Goal: Task Accomplishment & Management: Manage account settings

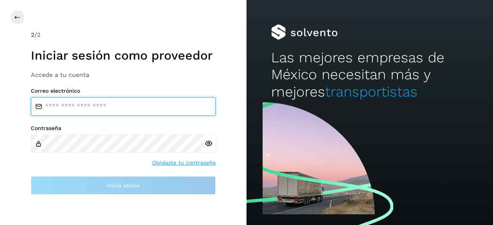
click at [101, 111] on input "email" at bounding box center [123, 106] width 185 height 18
type input "**********"
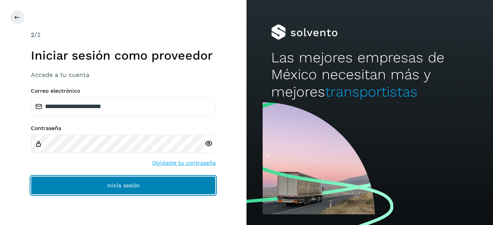
click at [95, 189] on button "Inicia sesión" at bounding box center [123, 185] width 185 height 18
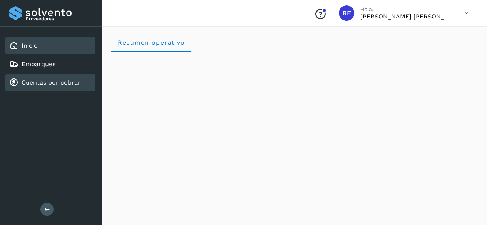
click at [81, 82] on div "Cuentas por cobrar" at bounding box center [50, 82] width 90 height 17
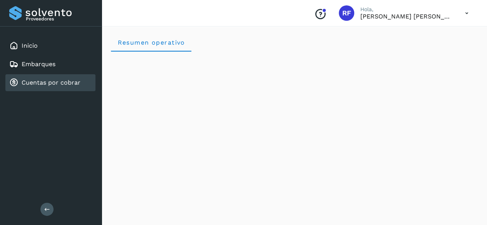
click at [81, 82] on div "Cuentas por cobrar" at bounding box center [50, 82] width 90 height 17
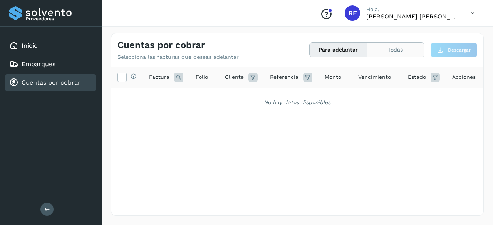
click at [397, 50] on button "Todas" at bounding box center [395, 50] width 57 height 14
